Goal: Task Accomplishment & Management: Complete application form

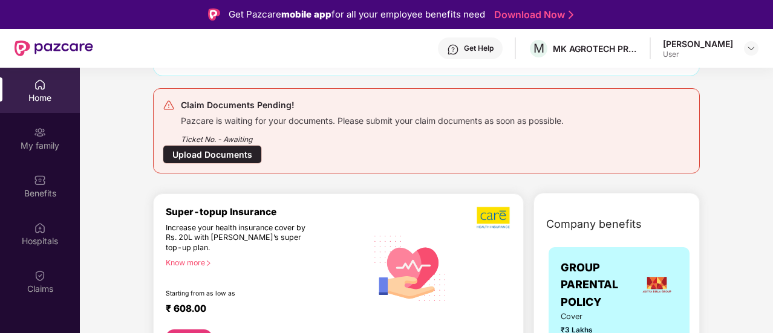
scroll to position [61, 0]
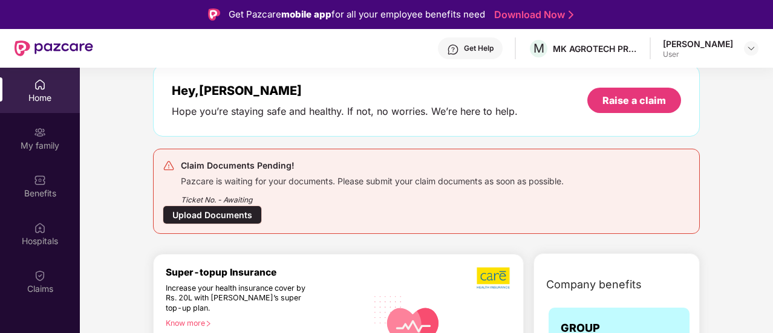
click at [245, 216] on div "Upload Documents" at bounding box center [212, 215] width 99 height 19
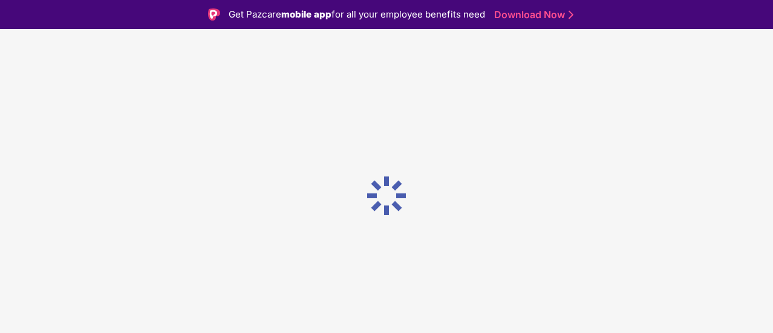
scroll to position [0, 0]
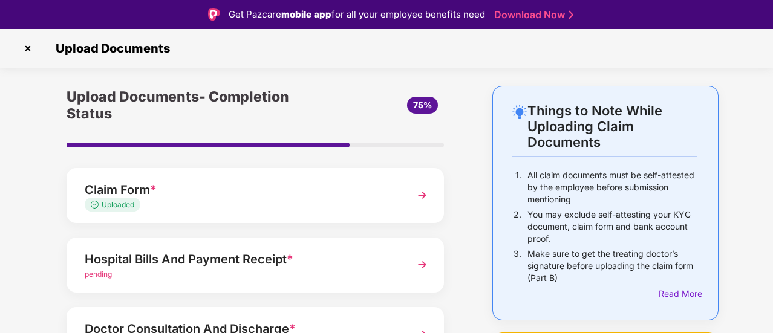
click at [227, 205] on div "Uploaded" at bounding box center [241, 205] width 313 height 11
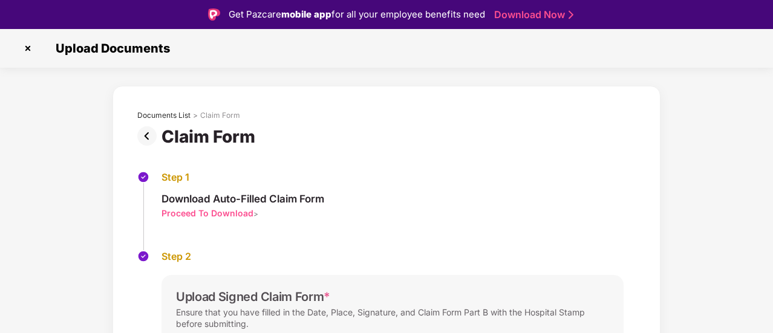
click at [149, 132] on img at bounding box center [149, 135] width 24 height 19
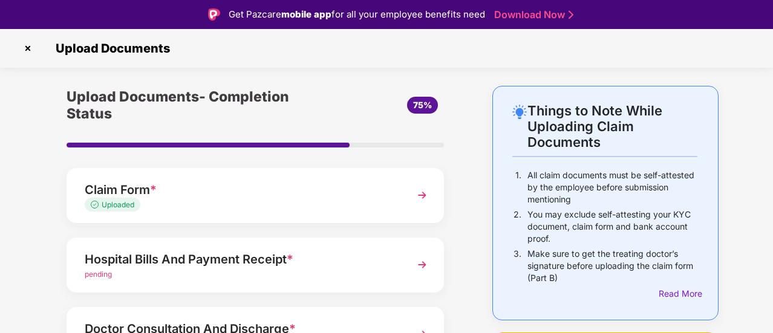
scroll to position [61, 0]
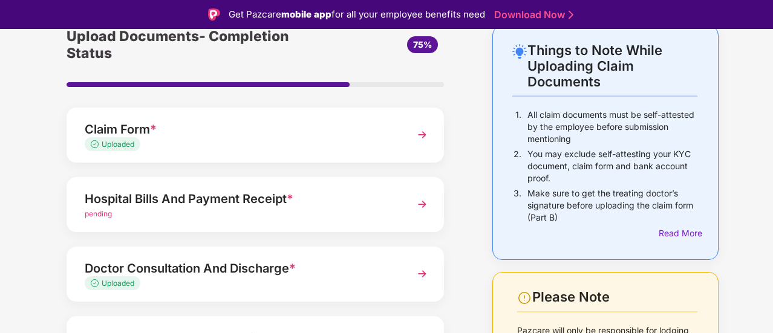
click at [205, 199] on div "Hospital Bills And Payment Receipt *" at bounding box center [241, 198] width 313 height 19
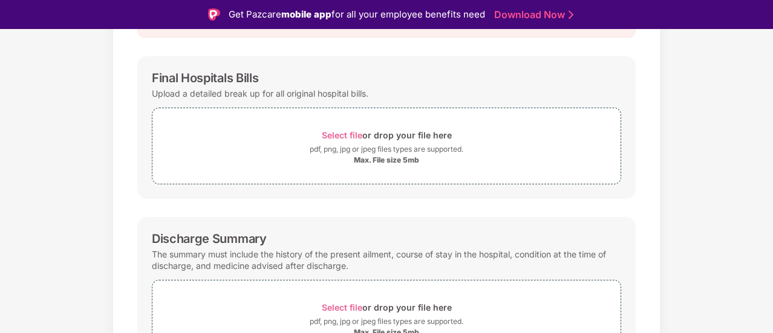
scroll to position [242, 0]
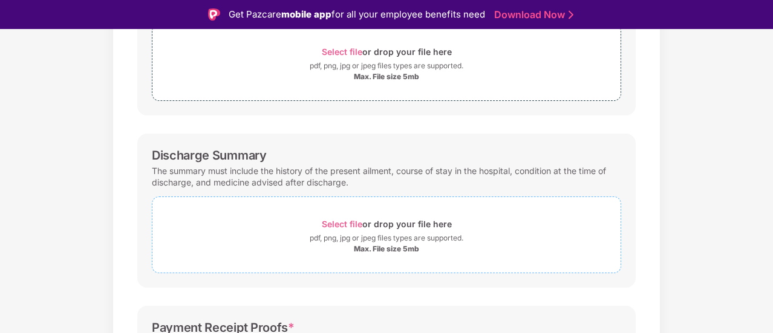
click at [330, 222] on span "Select file" at bounding box center [342, 224] width 41 height 10
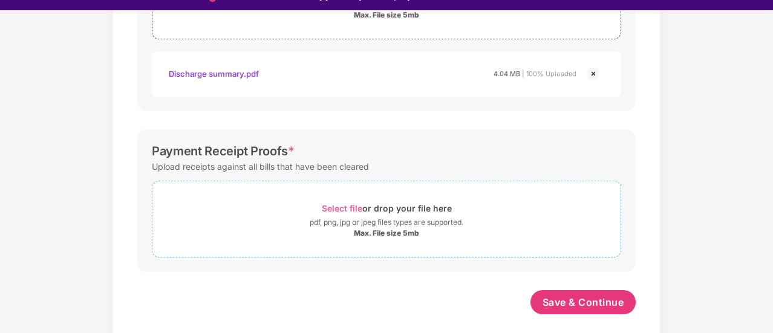
scroll to position [29, 0]
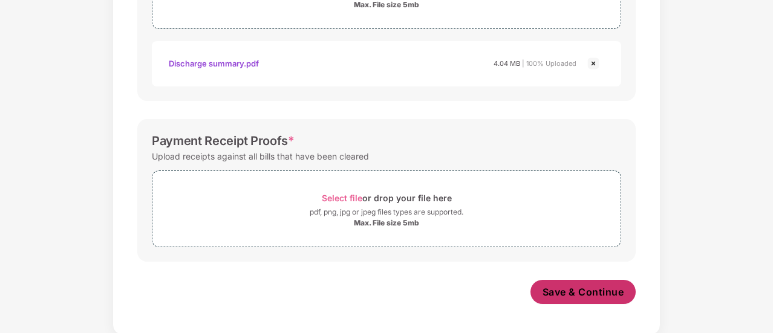
click at [560, 286] on span "Save & Continue" at bounding box center [584, 292] width 82 height 13
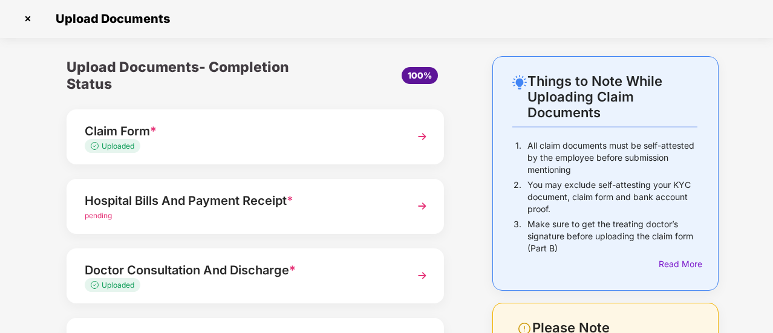
scroll to position [61, 0]
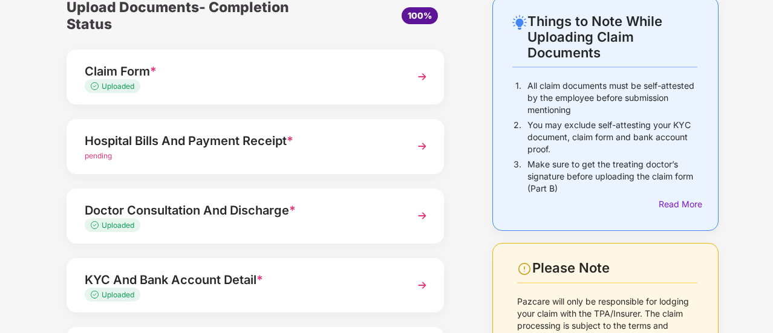
click at [101, 157] on span "pending" at bounding box center [98, 155] width 27 height 9
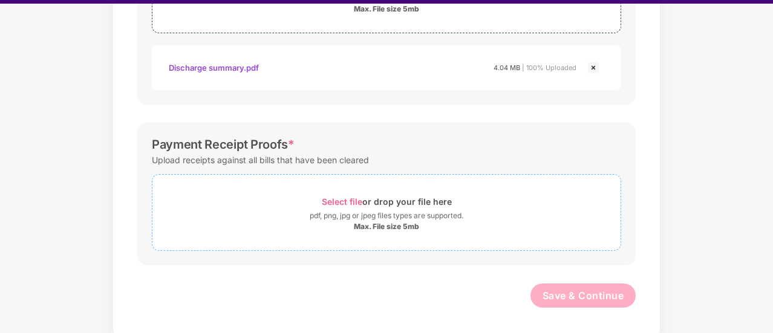
scroll to position [29, 0]
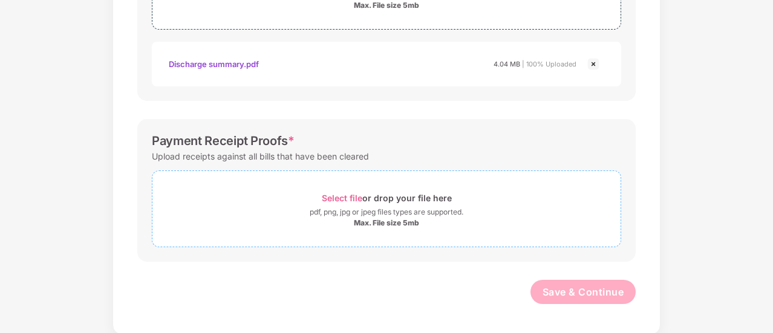
click at [341, 190] on div "Select file or drop your file here" at bounding box center [387, 198] width 130 height 16
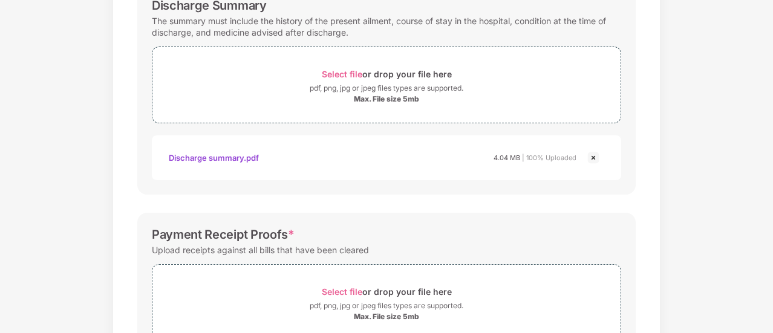
scroll to position [514, 0]
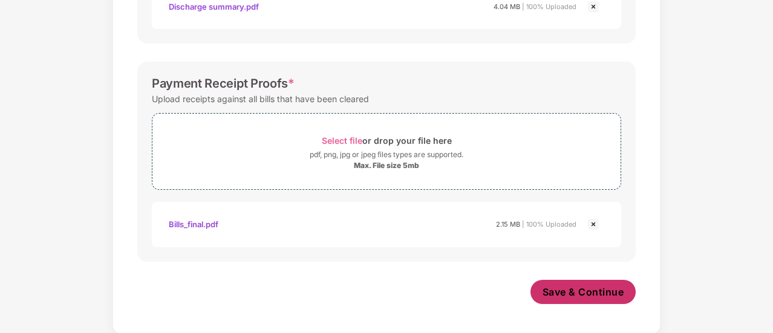
click at [577, 286] on span "Save & Continue" at bounding box center [584, 292] width 82 height 13
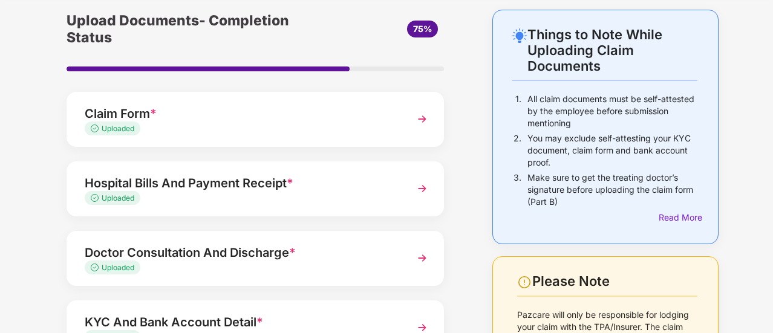
scroll to position [36, 0]
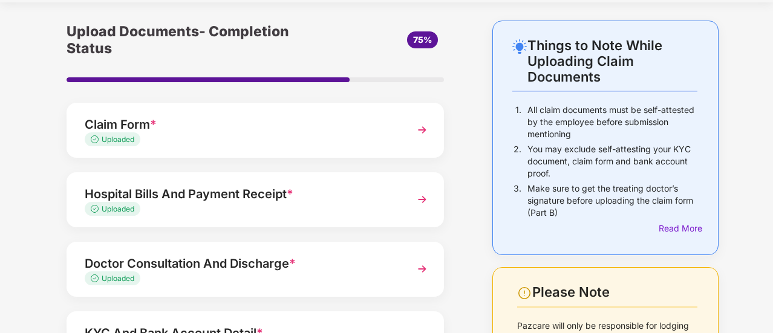
click at [151, 128] on span "*" at bounding box center [153, 124] width 7 height 15
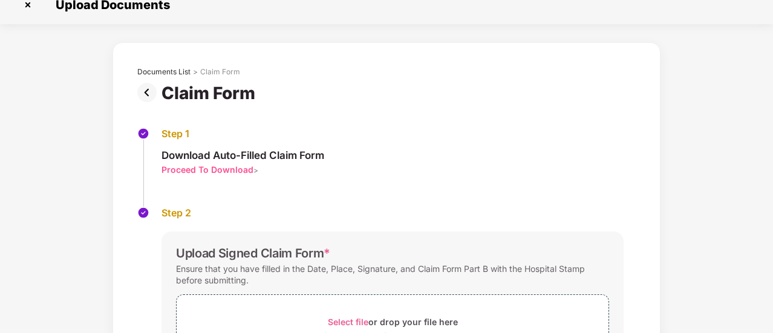
scroll to position [0, 0]
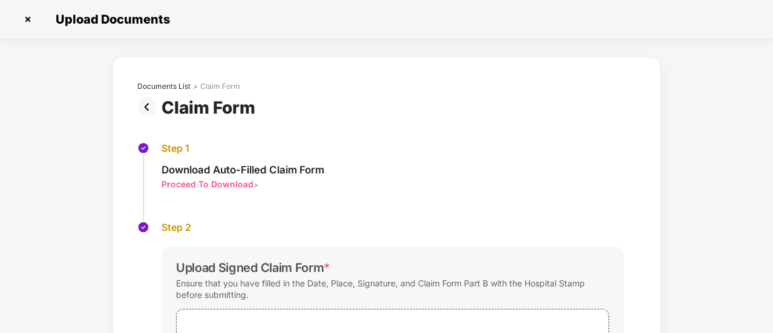
click at [152, 102] on img at bounding box center [149, 106] width 24 height 19
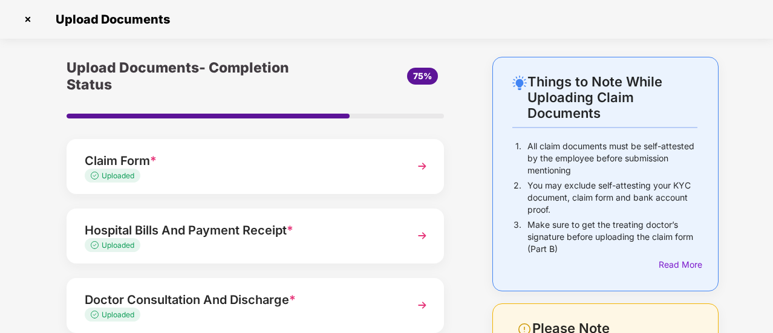
scroll to position [61, 0]
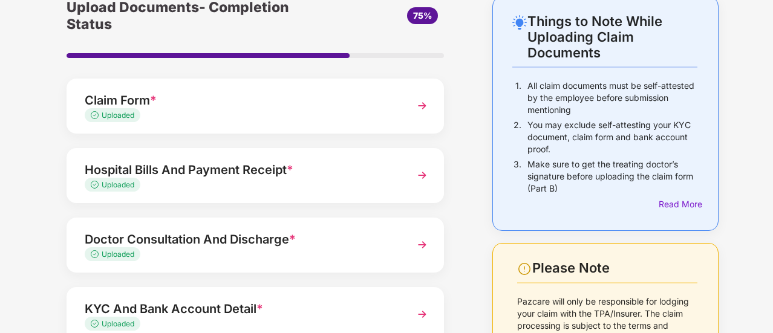
click at [172, 180] on div "Uploaded" at bounding box center [241, 185] width 313 height 11
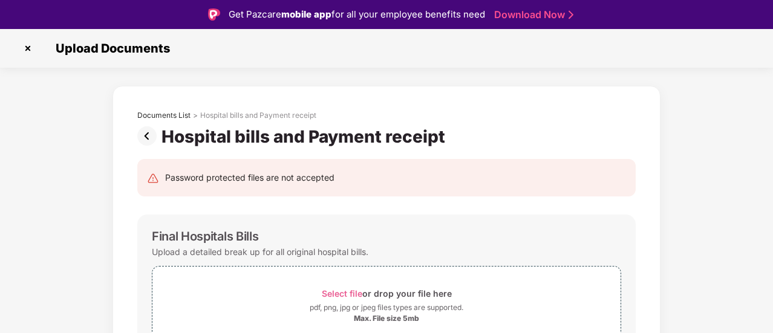
scroll to position [0, 0]
click at [153, 138] on img at bounding box center [149, 135] width 24 height 19
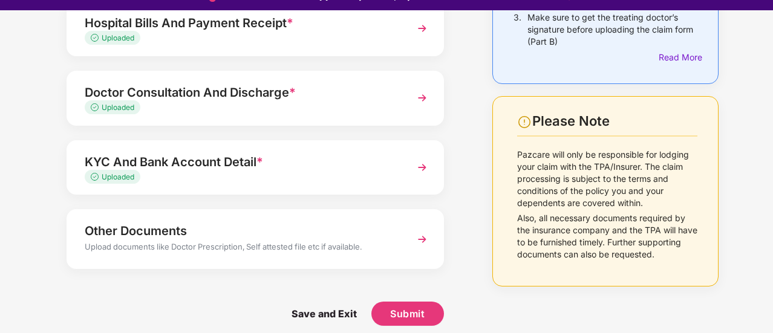
scroll to position [29, 0]
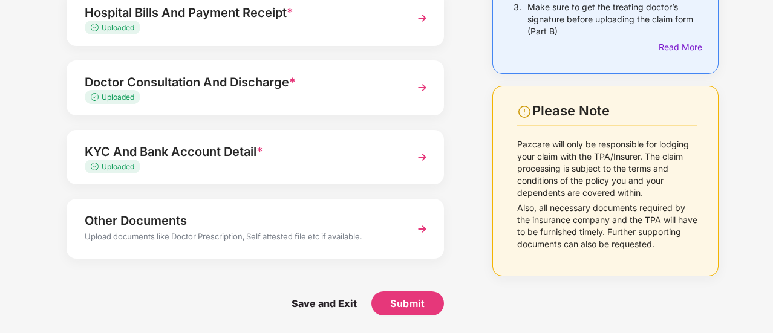
click at [188, 220] on div "Other Documents" at bounding box center [241, 220] width 313 height 19
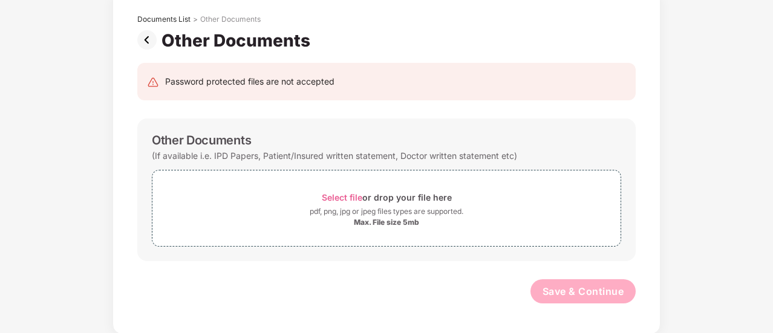
click at [151, 41] on img at bounding box center [149, 39] width 24 height 19
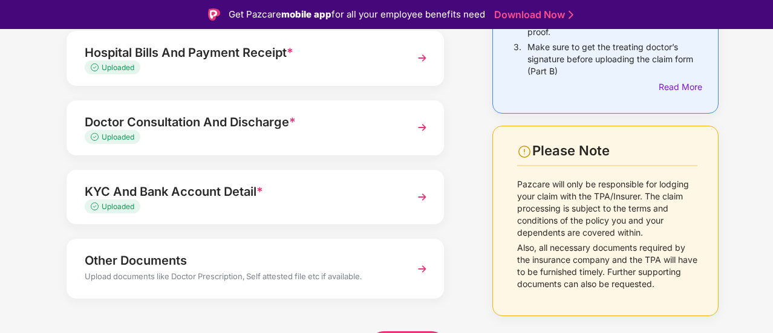
scroll to position [218, 0]
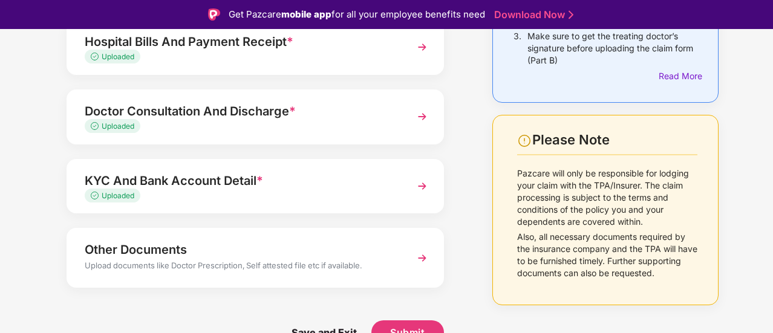
click at [152, 257] on div "Other Documents" at bounding box center [241, 249] width 313 height 19
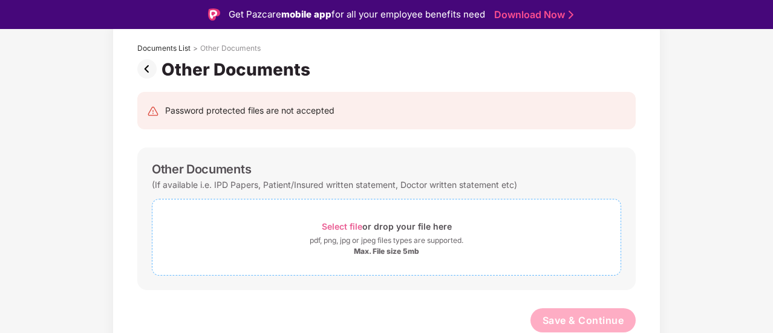
scroll to position [29, 0]
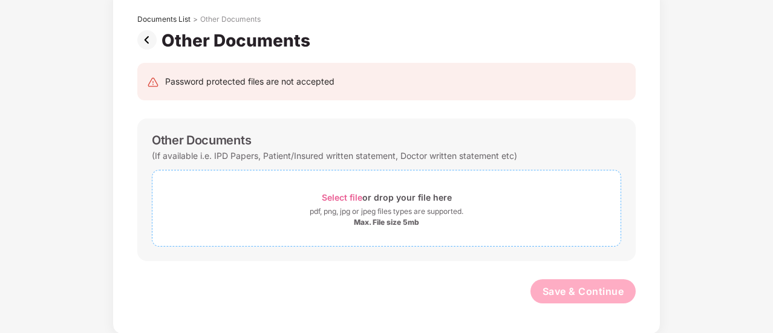
click at [355, 198] on span "Select file" at bounding box center [342, 197] width 41 height 10
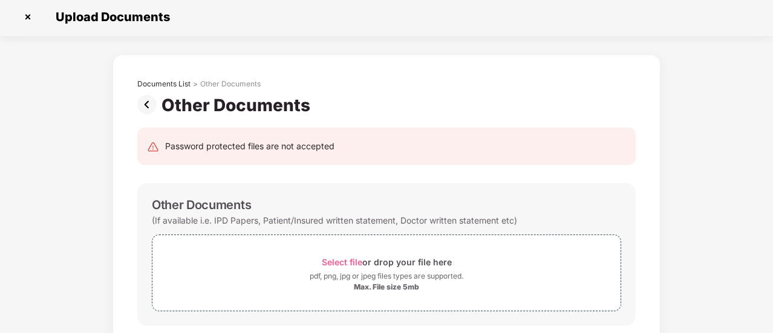
click at [146, 91] on div "Documents List > Other Documents" at bounding box center [386, 87] width 499 height 16
click at [146, 100] on img at bounding box center [149, 104] width 24 height 19
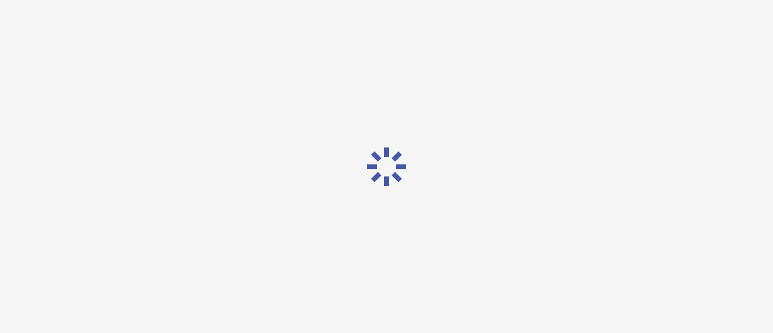
scroll to position [0, 0]
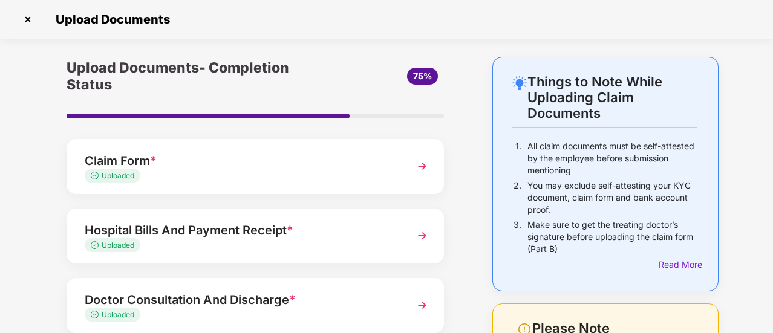
click at [168, 226] on div "Hospital Bills And Payment Receipt *" at bounding box center [241, 230] width 313 height 19
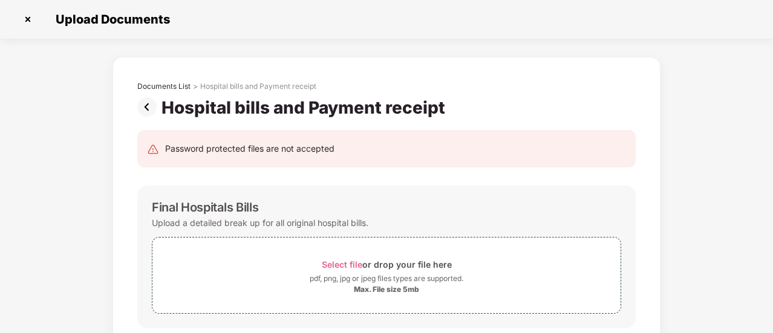
click at [148, 106] on img at bounding box center [149, 106] width 24 height 19
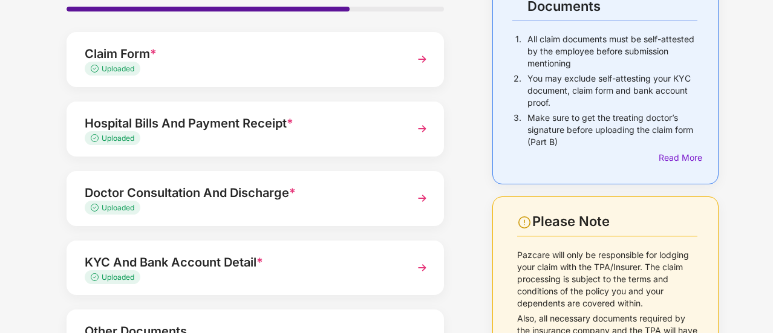
scroll to position [109, 0]
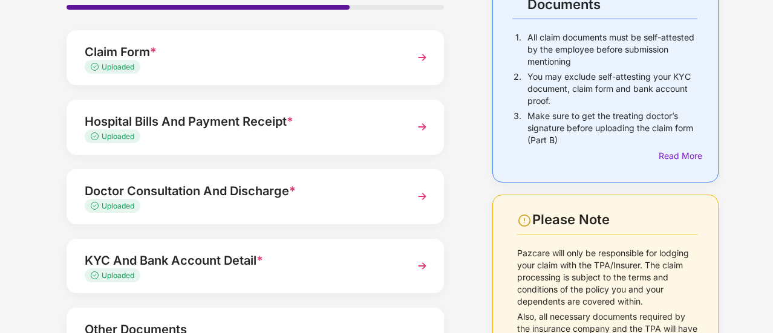
click at [174, 201] on div "Uploaded" at bounding box center [241, 206] width 313 height 11
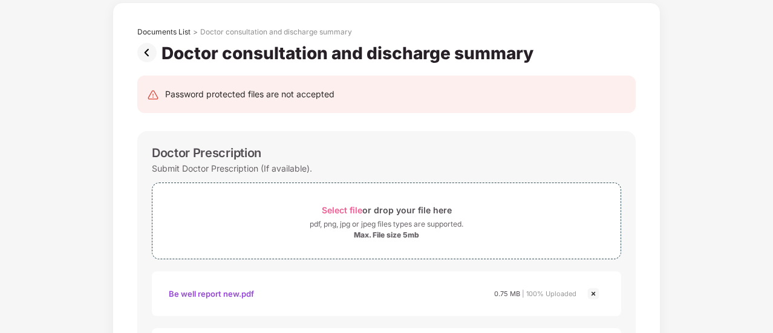
scroll to position [0, 0]
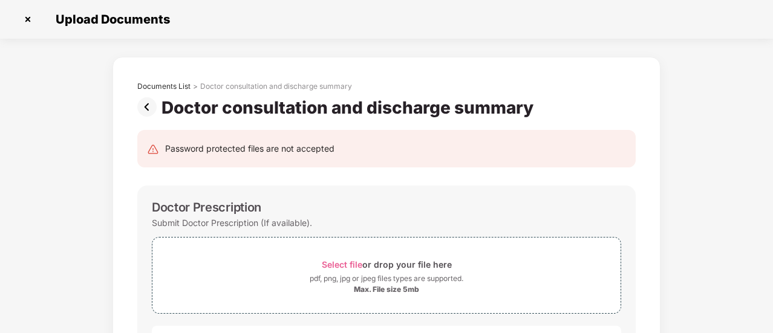
click at [145, 108] on img at bounding box center [149, 106] width 24 height 19
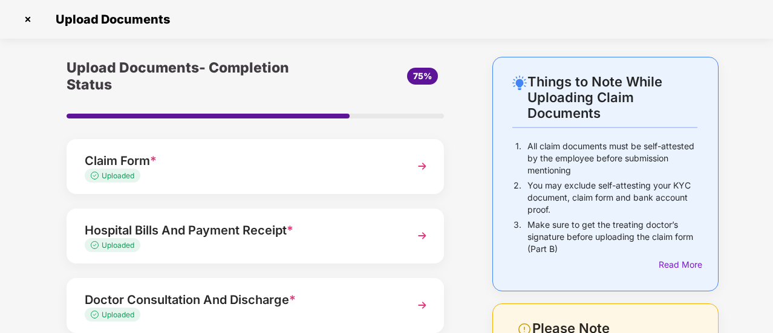
scroll to position [218, 0]
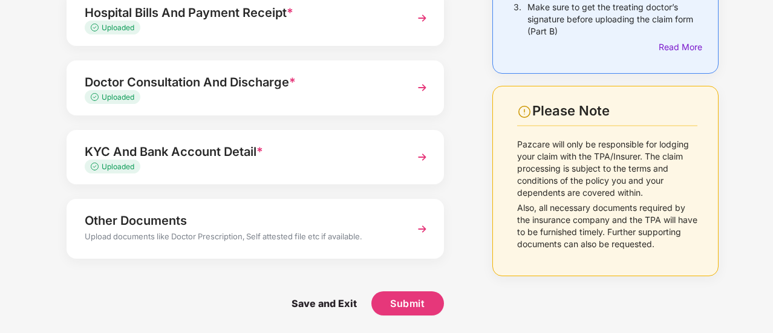
click at [172, 225] on div "Other Documents" at bounding box center [241, 220] width 313 height 19
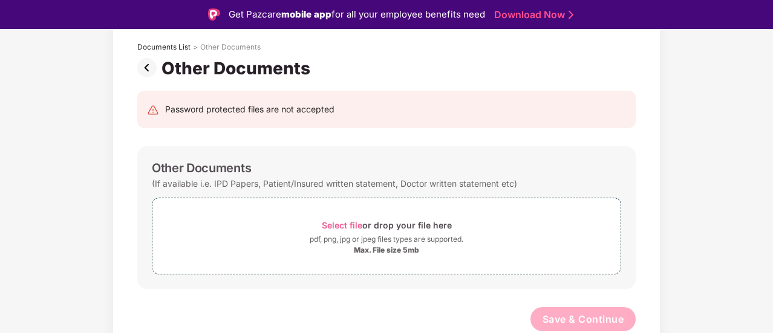
scroll to position [67, 0]
click at [330, 221] on span "Select file" at bounding box center [342, 226] width 41 height 10
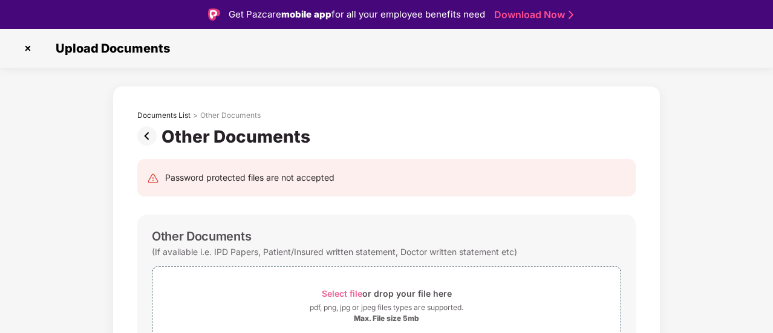
scroll to position [125, 0]
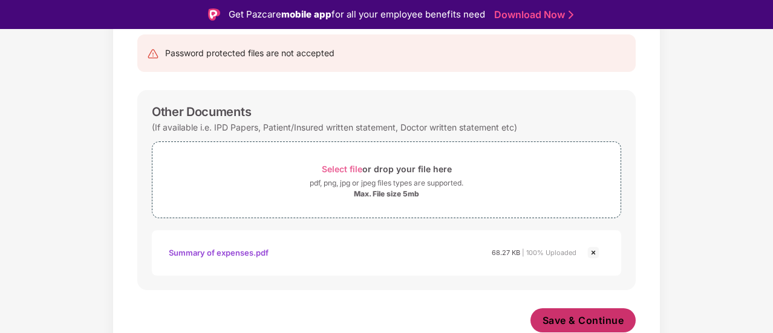
click at [556, 318] on span "Save & Continue" at bounding box center [584, 320] width 82 height 13
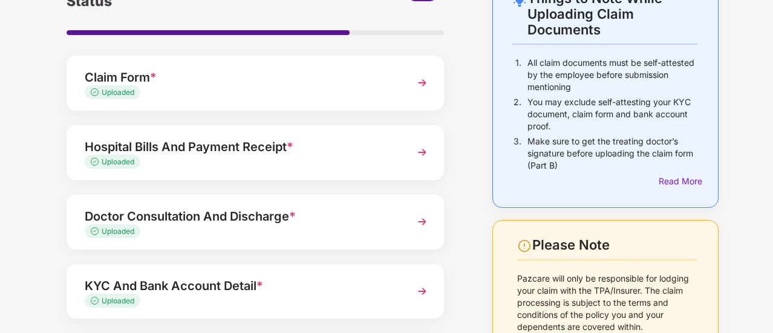
scroll to position [64, 0]
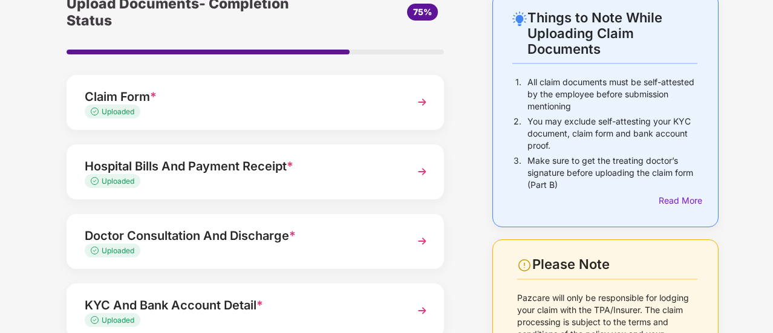
click at [244, 162] on div "Hospital Bills And Payment Receipt *" at bounding box center [241, 166] width 313 height 19
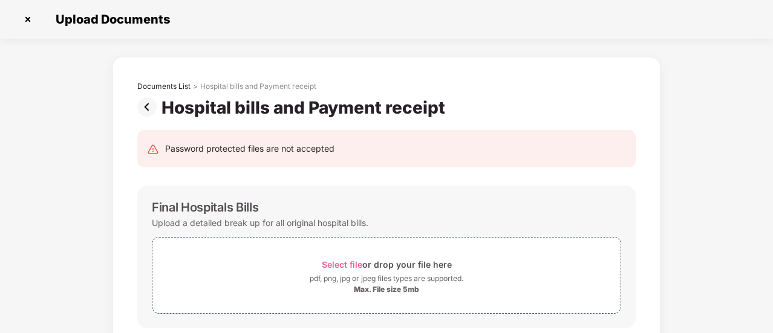
scroll to position [0, 0]
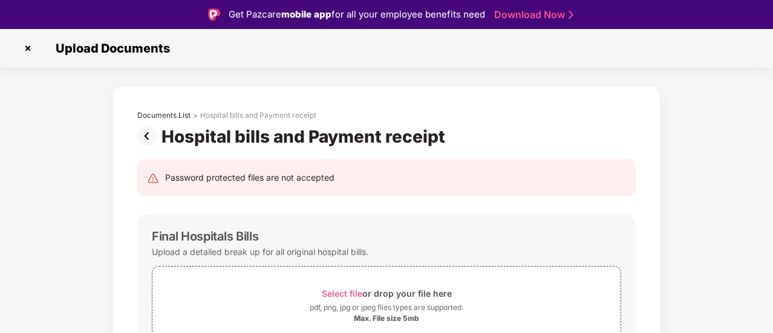
click at [141, 132] on img at bounding box center [149, 135] width 24 height 19
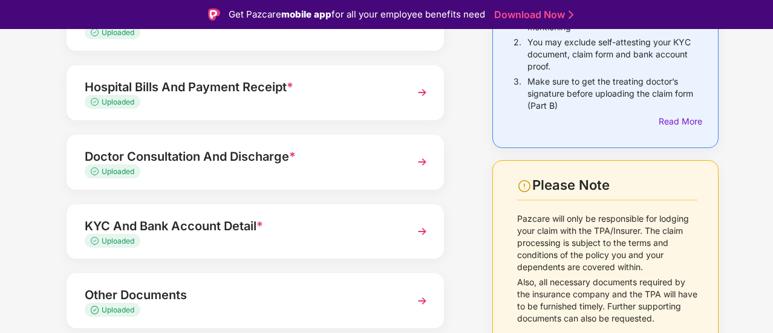
scroll to position [173, 0]
click at [232, 163] on div "Doctor Consultation And Discharge *" at bounding box center [241, 155] width 313 height 19
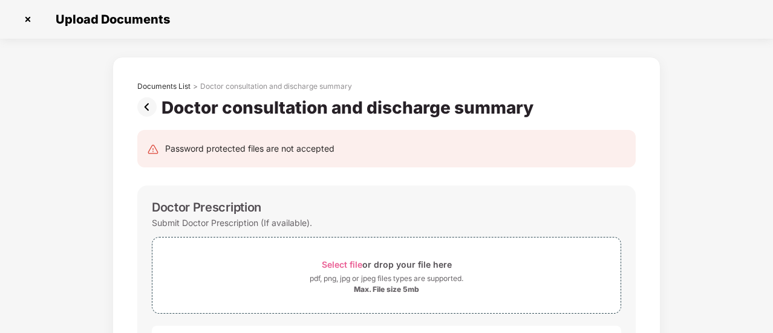
scroll to position [0, 0]
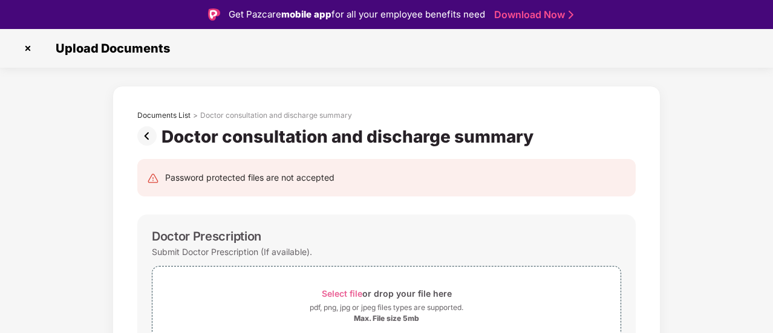
click at [145, 137] on img at bounding box center [149, 135] width 24 height 19
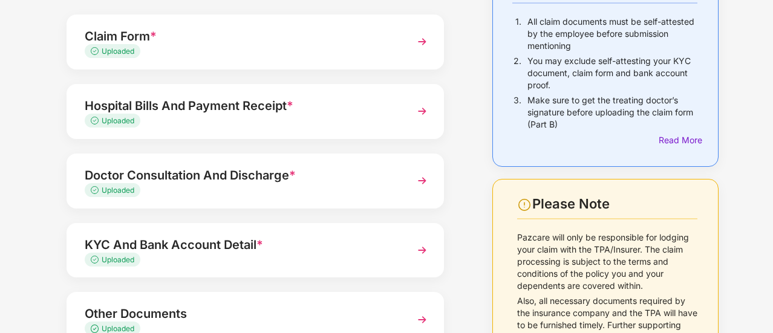
scroll to position [213, 0]
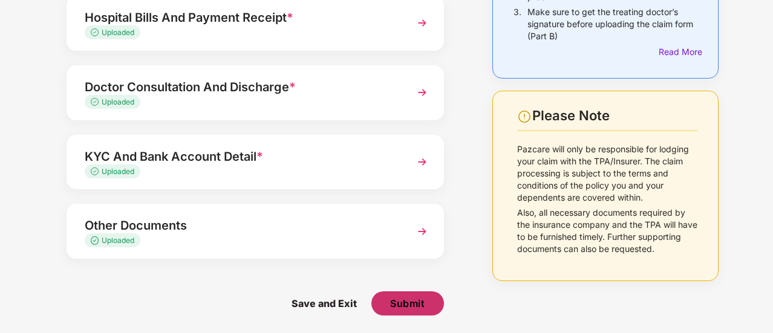
click at [412, 303] on span "Submit" at bounding box center [407, 303] width 34 height 13
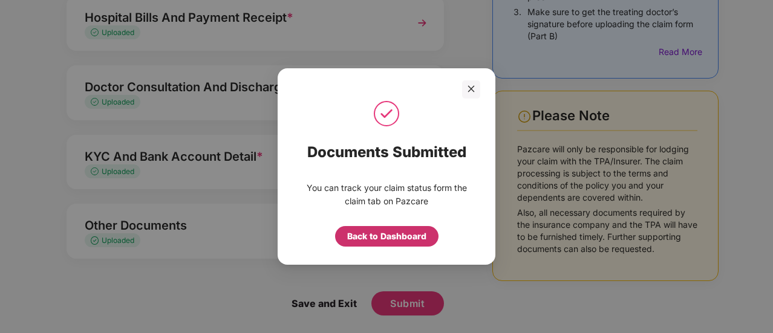
click at [385, 241] on div "Back to Dashboard" at bounding box center [386, 236] width 79 height 13
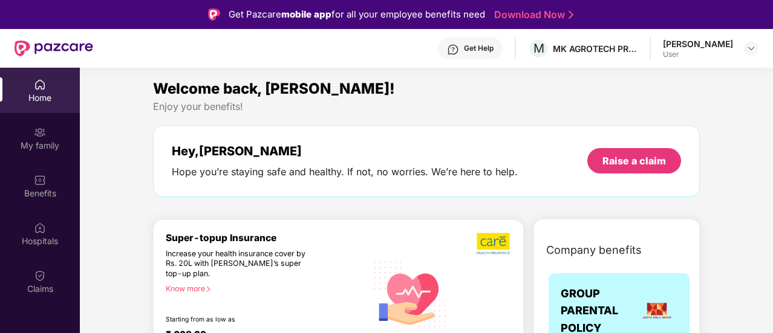
click at [41, 259] on div "Claims" at bounding box center [40, 281] width 80 height 45
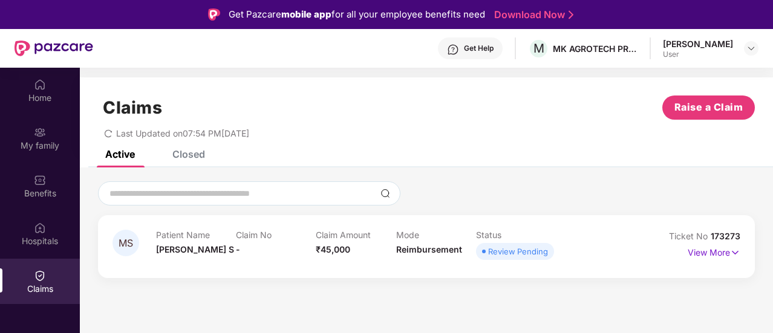
click at [38, 267] on div "Claims" at bounding box center [40, 281] width 80 height 45
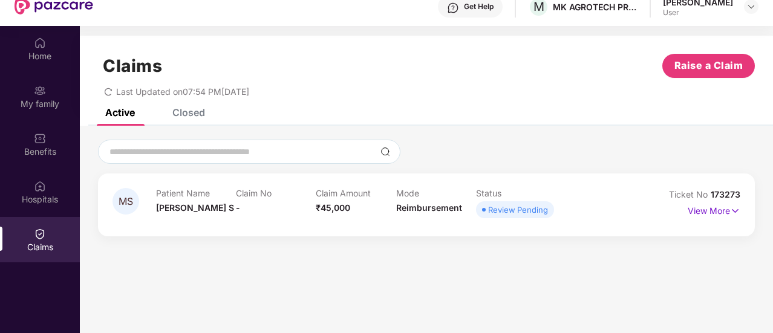
scroll to position [61, 0]
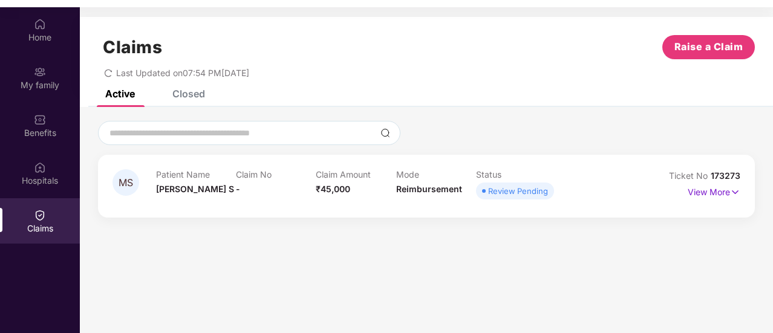
click at [189, 86] on div "Claims Raise a Claim Last Updated on 07:54 PM, 11 Sep 2025" at bounding box center [427, 53] width 694 height 73
click at [196, 97] on div "Closed" at bounding box center [188, 94] width 33 height 12
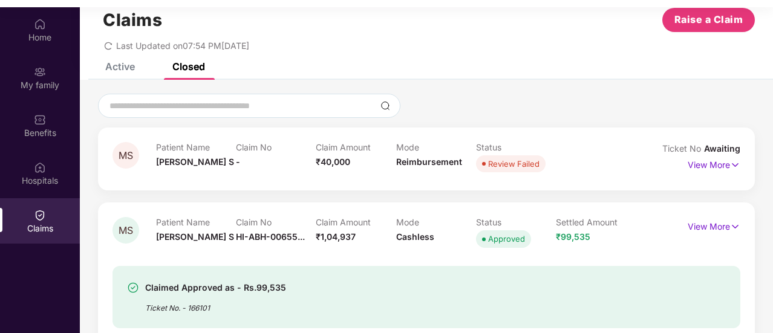
scroll to position [41, 0]
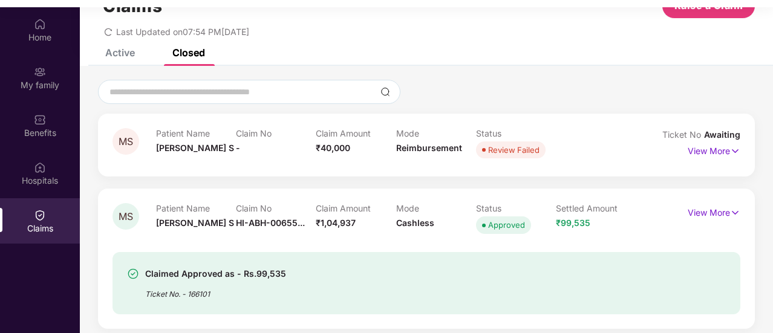
click at [126, 56] on div "Active" at bounding box center [120, 53] width 30 height 12
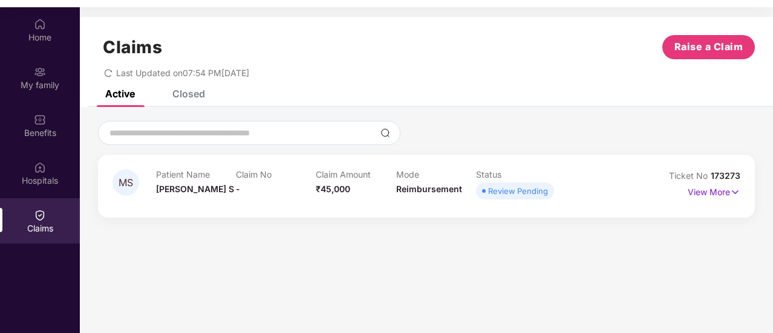
scroll to position [0, 0]
click at [710, 188] on p "View More" at bounding box center [714, 191] width 53 height 16
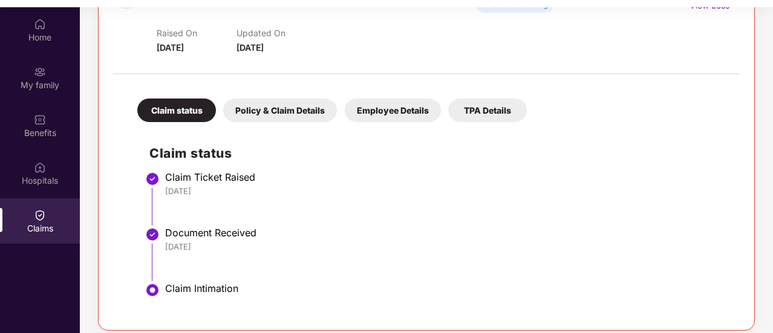
scroll to position [189, 0]
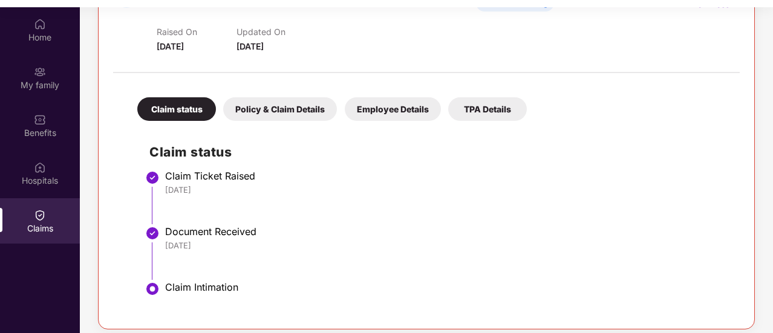
click at [282, 115] on div "Policy & Claim Details" at bounding box center [280, 109] width 114 height 24
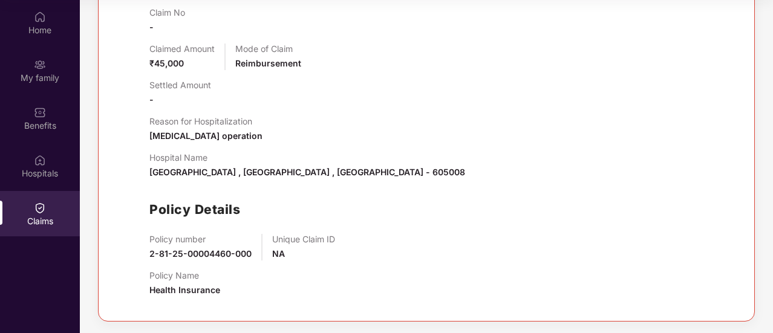
scroll to position [169, 0]
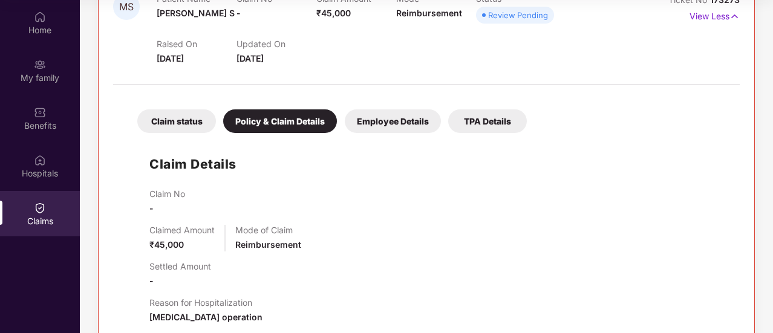
click at [398, 116] on div "Employee Details" at bounding box center [393, 122] width 96 height 24
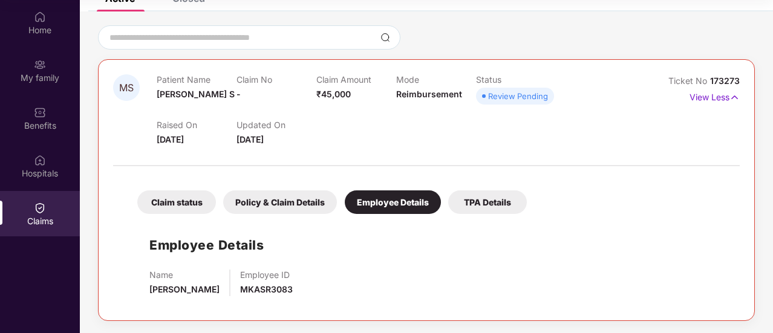
scroll to position [87, 0]
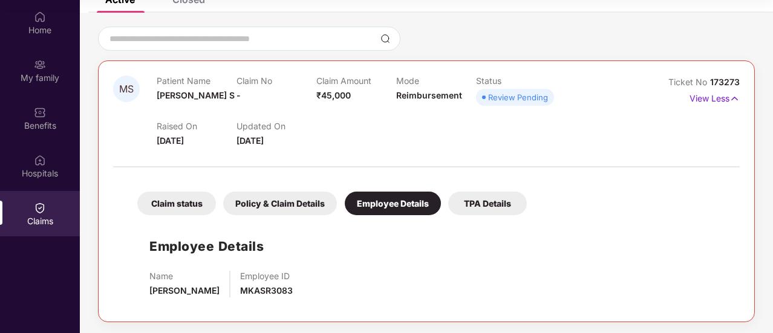
click at [473, 206] on div "TPA Details" at bounding box center [487, 204] width 79 height 24
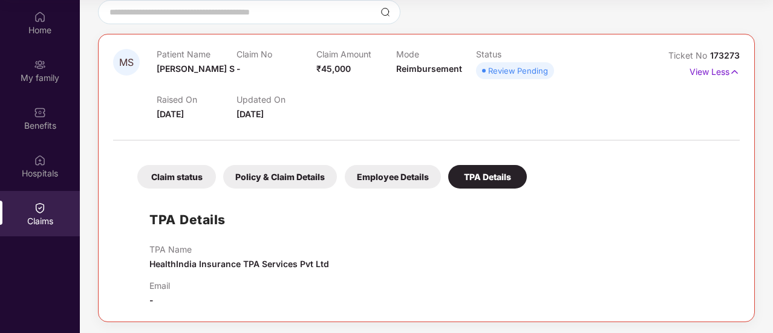
click at [138, 175] on div "Claim status" at bounding box center [176, 177] width 79 height 24
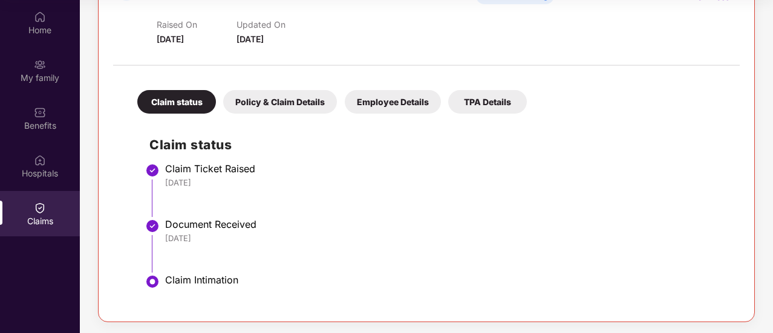
scroll to position [0, 0]
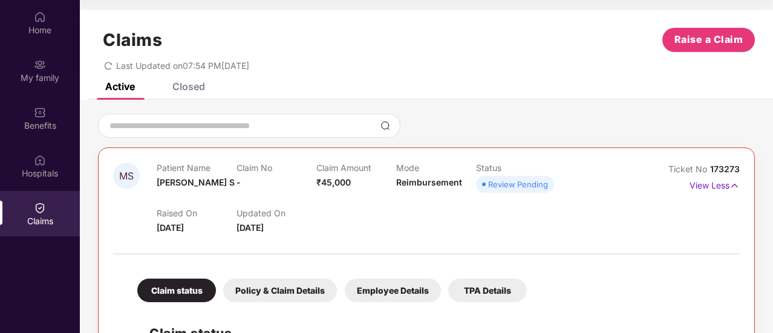
click at [195, 85] on div "Closed" at bounding box center [188, 86] width 33 height 12
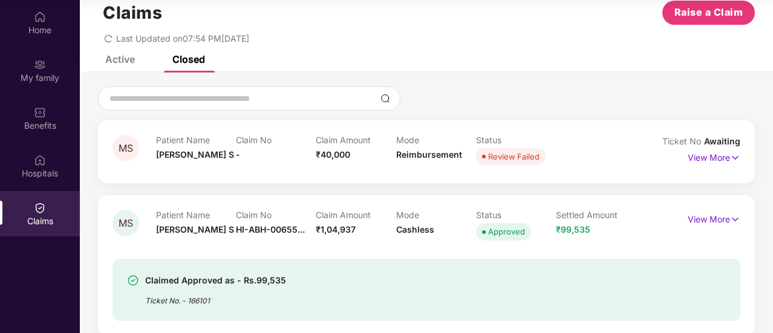
scroll to position [41, 0]
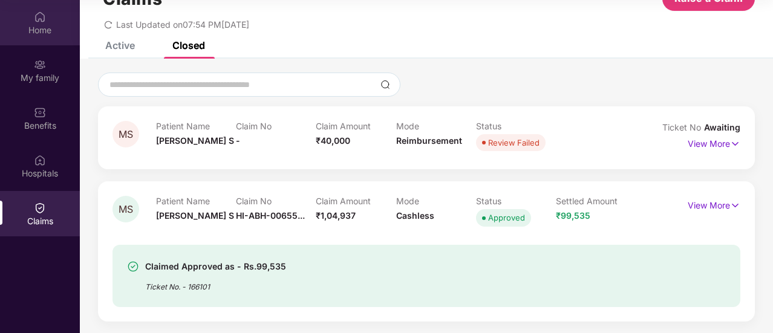
click at [52, 20] on div "Home" at bounding box center [40, 22] width 80 height 45
